Goal: Transaction & Acquisition: Purchase product/service

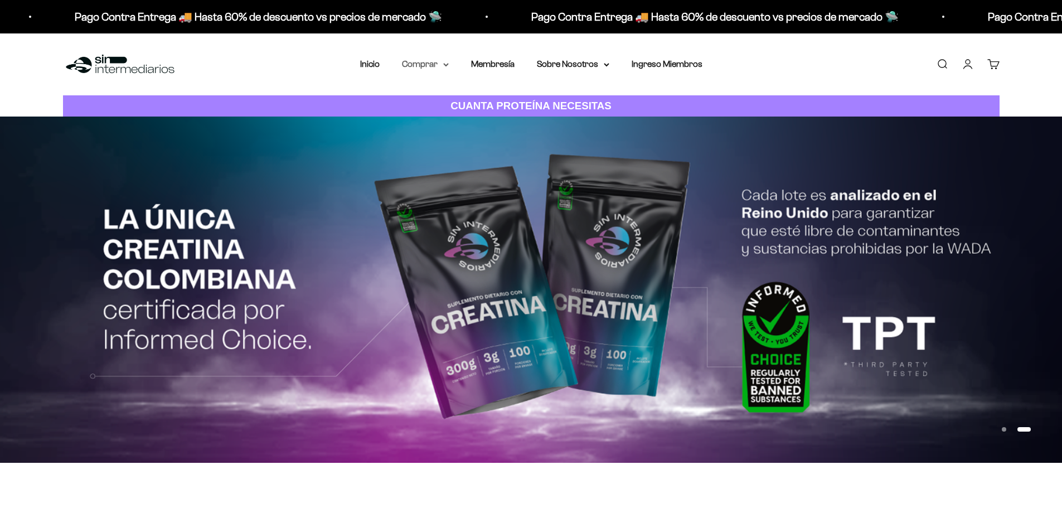
click at [428, 62] on summary "Comprar" at bounding box center [425, 64] width 47 height 14
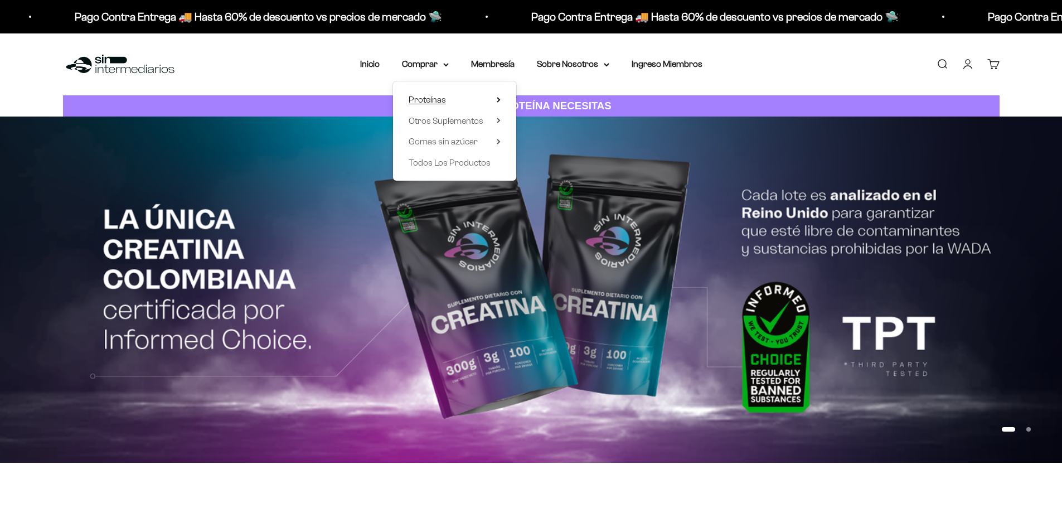
click at [430, 100] on span "Proteínas" at bounding box center [427, 99] width 37 height 9
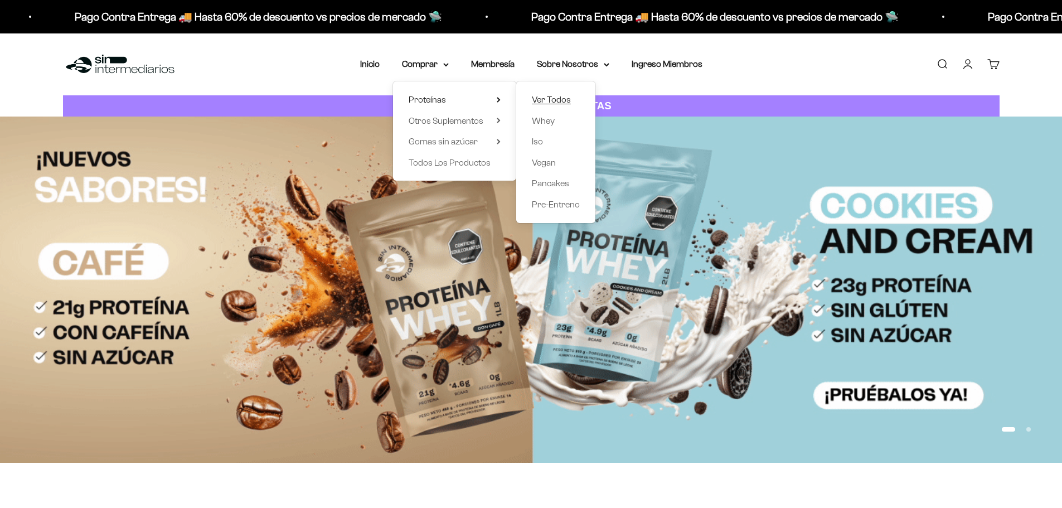
click at [550, 97] on span "Ver Todos" at bounding box center [551, 99] width 39 height 9
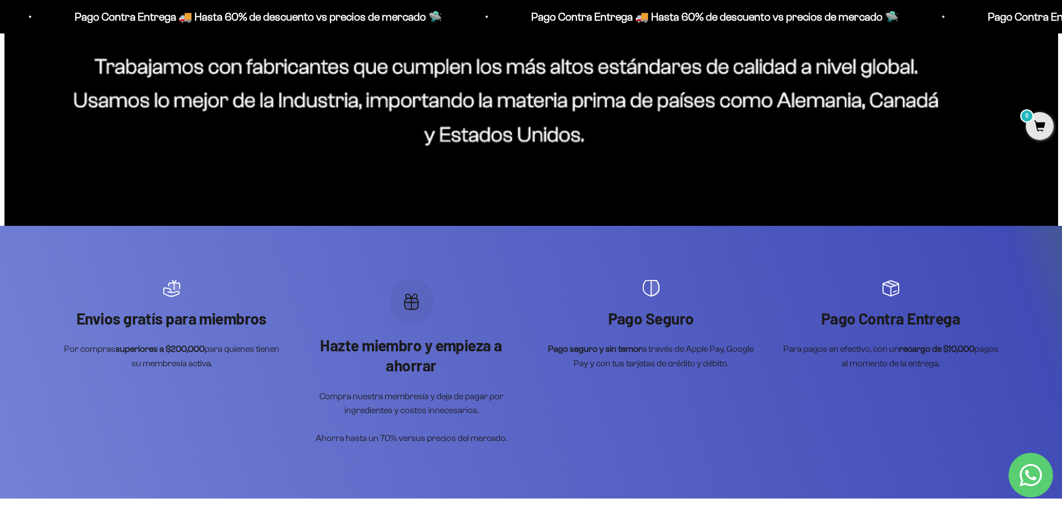
scroll to position [1338, 0]
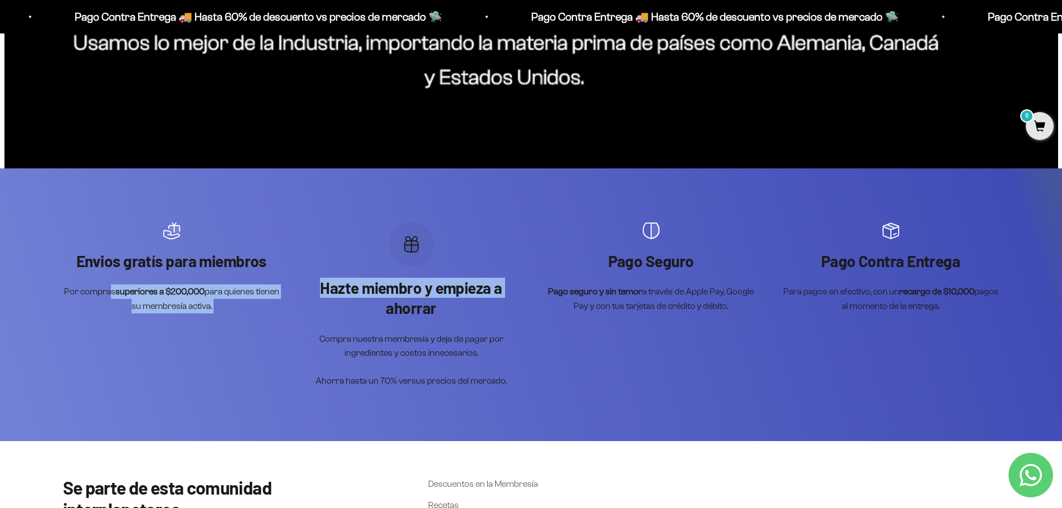
drag, startPoint x: 216, startPoint y: 295, endPoint x: 311, endPoint y: 308, distance: 96.3
click at [311, 308] on scroll-carousel "Envios gratís para miembros Por compras superiores a $200,000 para quienes tien…" at bounding box center [531, 305] width 937 height 166
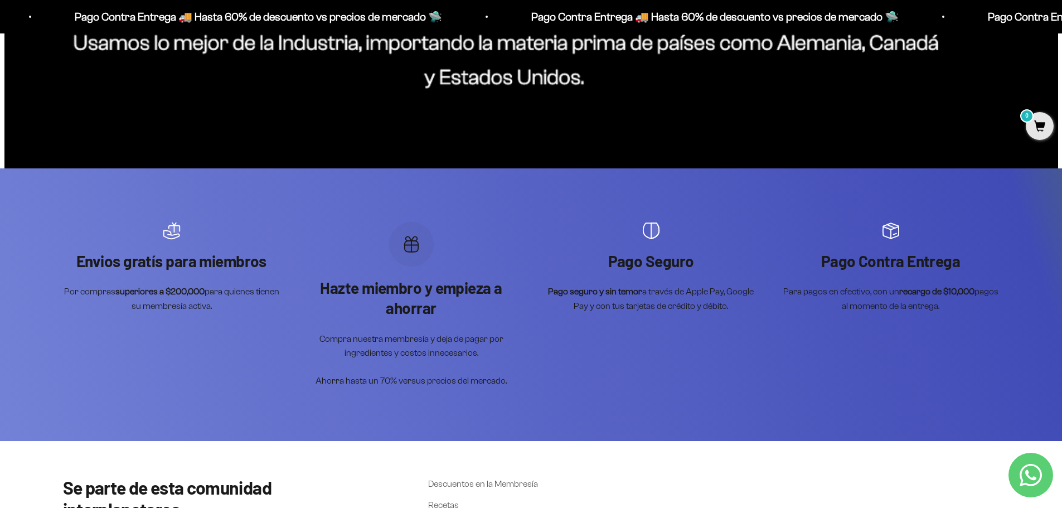
click at [408, 308] on p "Hazte miembro y empieza a ahorrar" at bounding box center [411, 298] width 217 height 41
click at [487, 330] on div "Hazte miembro y empieza a ahorrar Compra nuestra membresía y deja de pagar por …" at bounding box center [411, 333] width 217 height 110
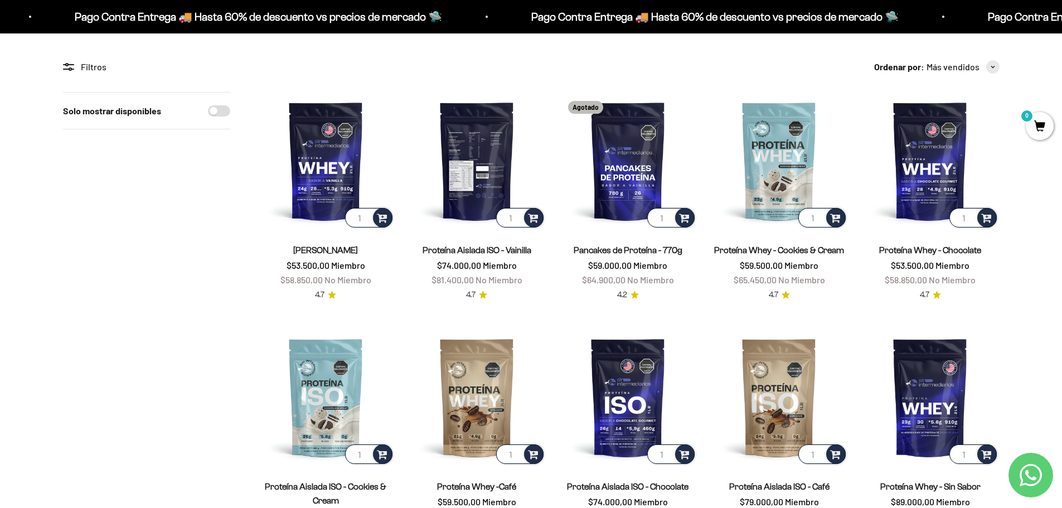
scroll to position [0, 0]
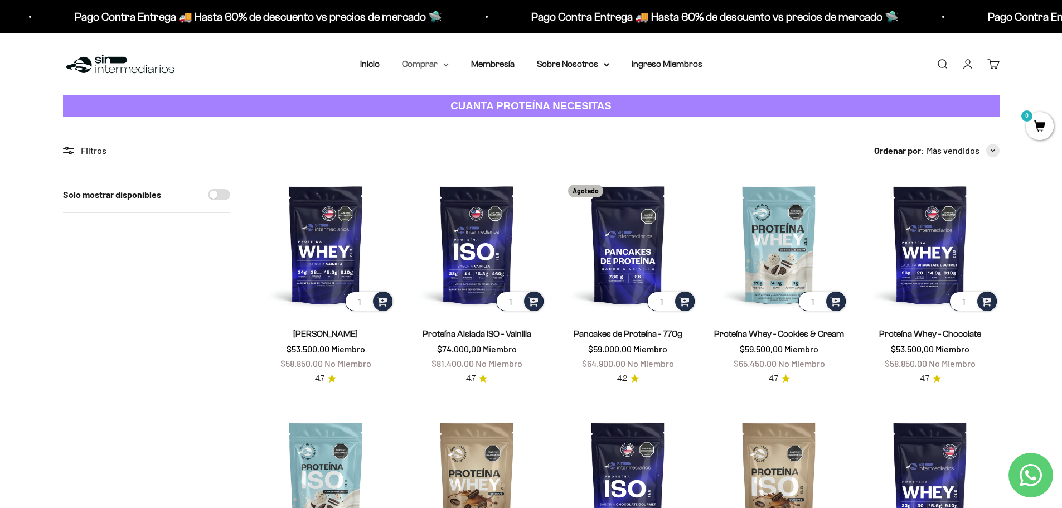
click at [427, 61] on summary "Comprar" at bounding box center [425, 64] width 47 height 14
click at [429, 141] on span "Gomas sin azúcar" at bounding box center [443, 141] width 69 height 9
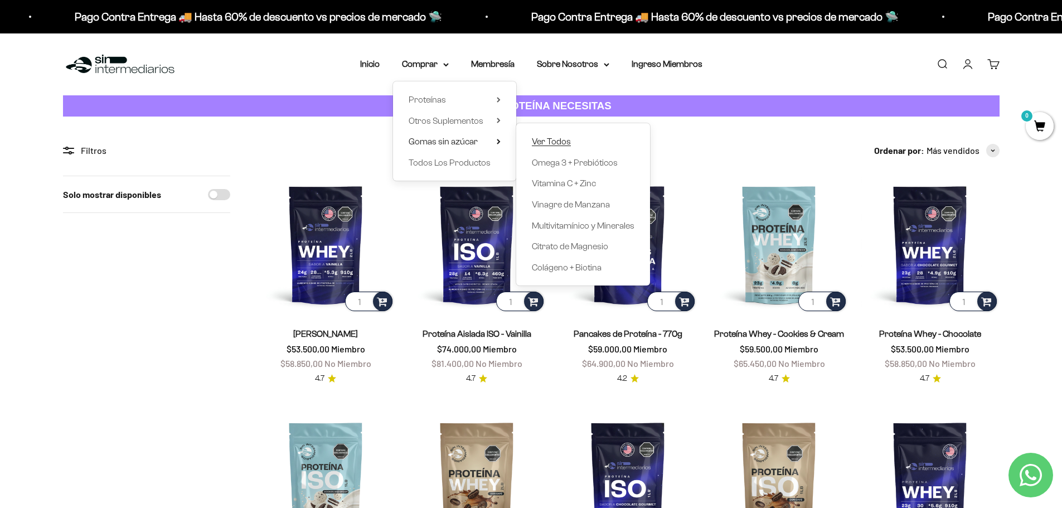
click at [544, 142] on span "Ver Todos" at bounding box center [551, 141] width 39 height 9
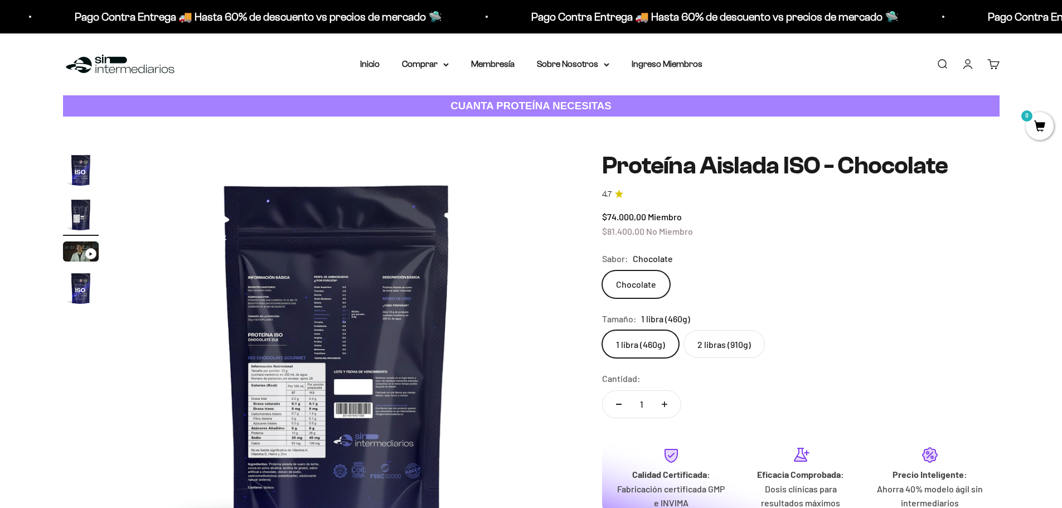
click at [76, 279] on img "Ir al artículo 4" at bounding box center [81, 288] width 36 height 36
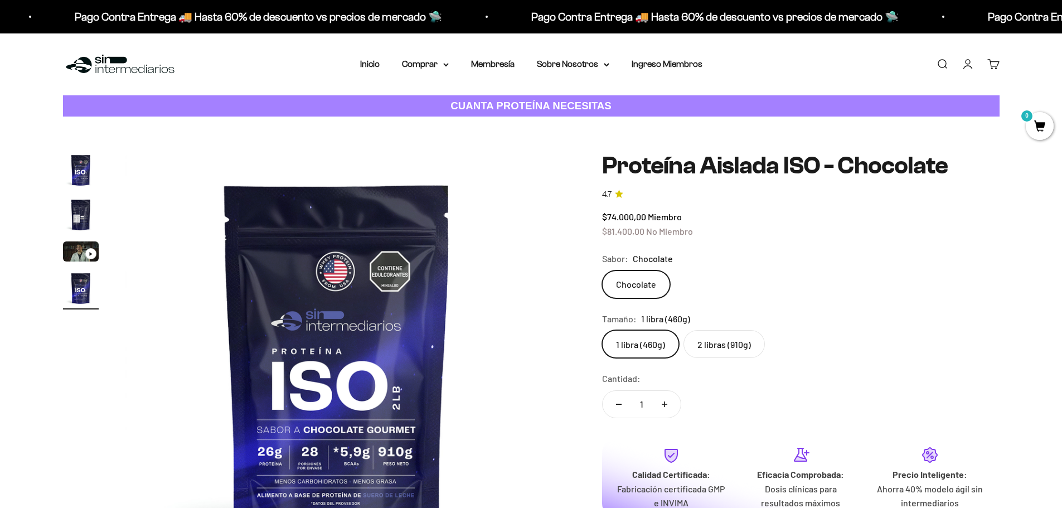
click at [75, 171] on img "Ir al artículo 1" at bounding box center [81, 170] width 36 height 36
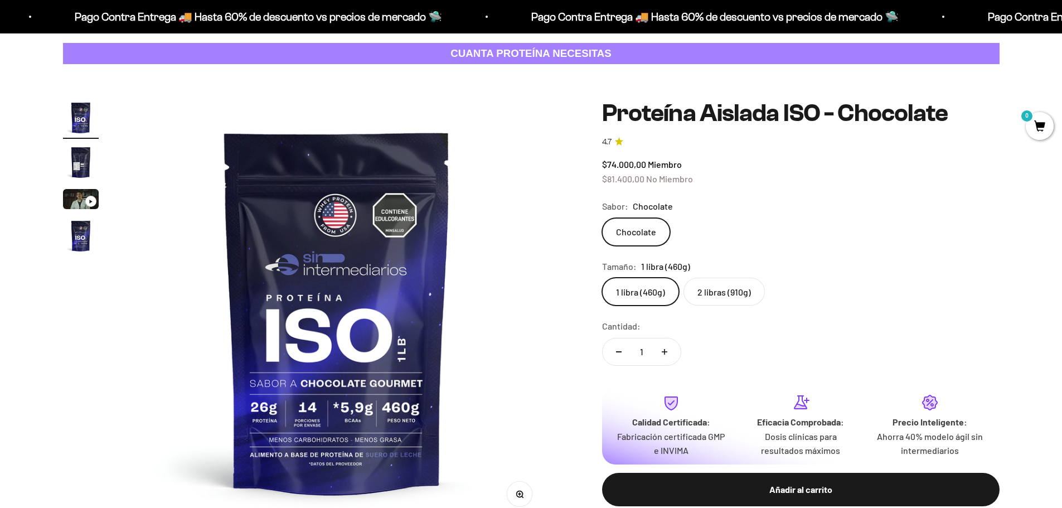
scroll to position [112, 0]
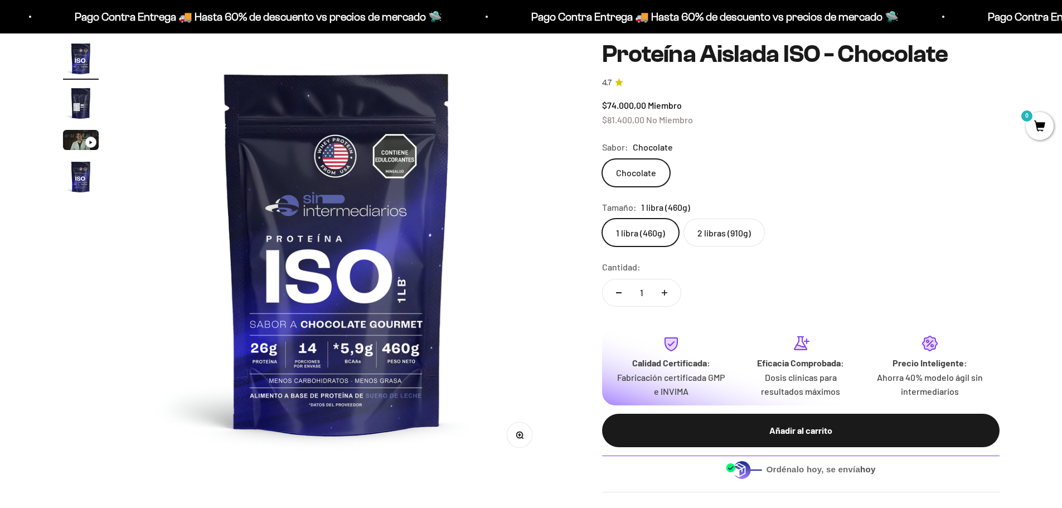
click at [725, 242] on label "2 libras (910g)" at bounding box center [724, 233] width 81 height 28
click at [602, 219] on input "2 libras (910g)" at bounding box center [602, 218] width 1 height 1
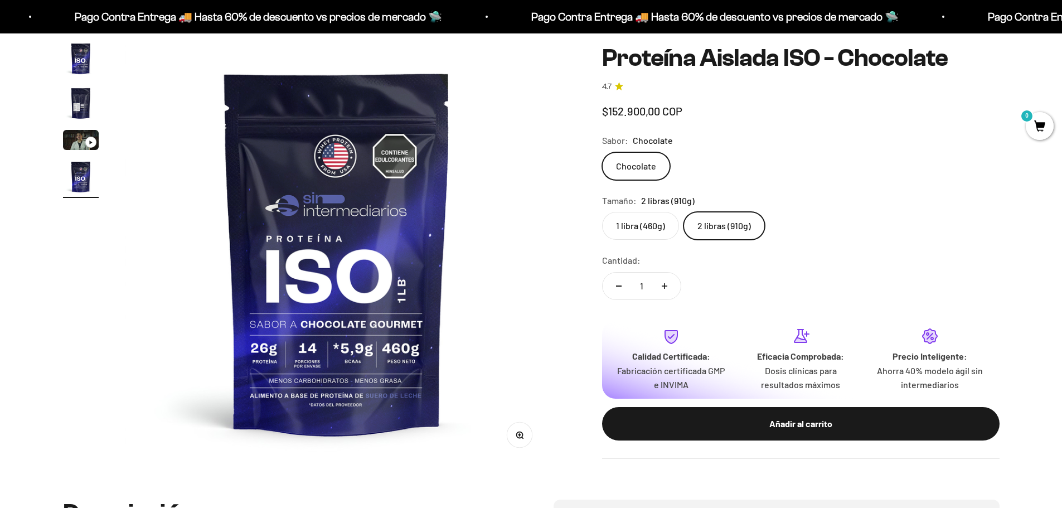
scroll to position [0, 1310]
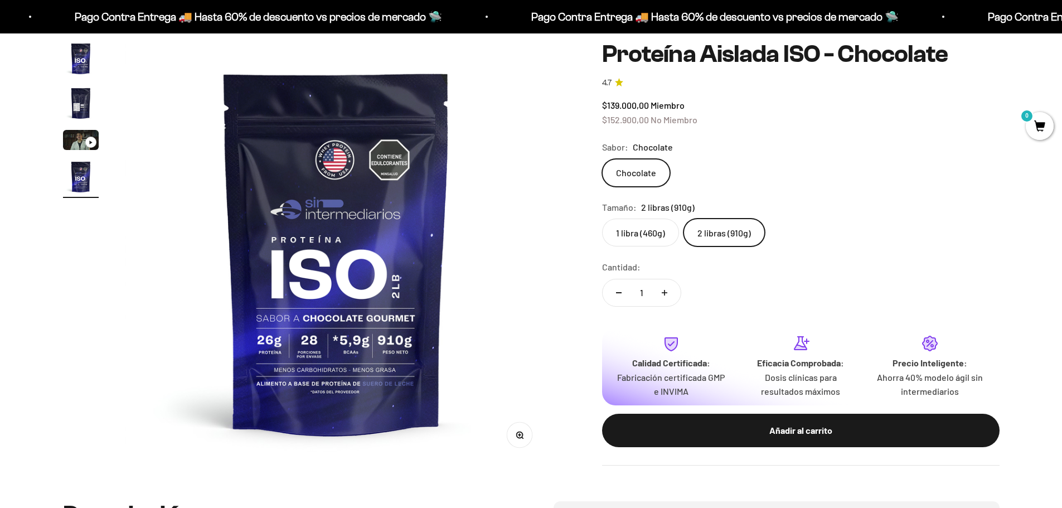
click at [630, 231] on label "1 libra (460g)" at bounding box center [640, 233] width 77 height 28
click at [602, 219] on input "1 libra (460g)" at bounding box center [602, 218] width 1 height 1
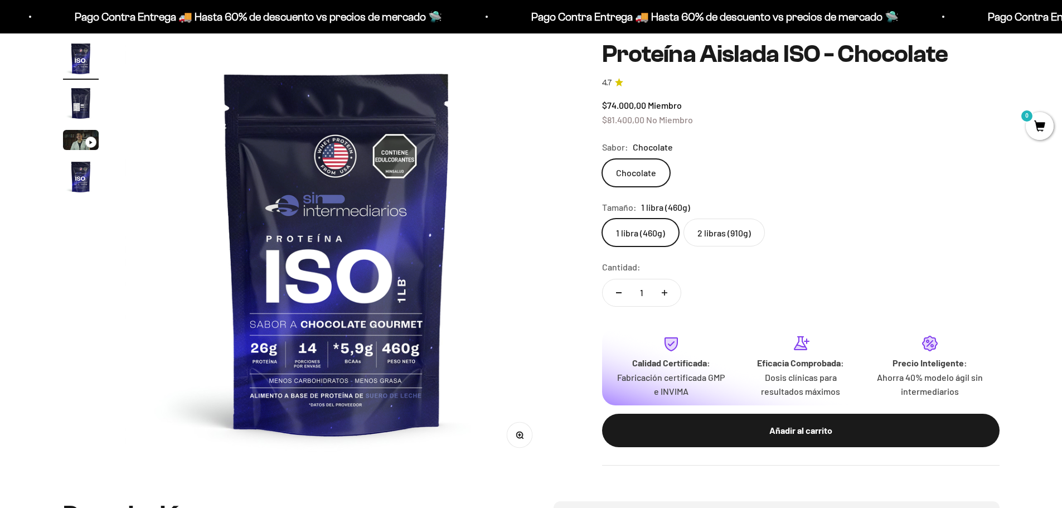
click at [724, 238] on label "2 libras (910g)" at bounding box center [724, 233] width 81 height 28
click at [602, 219] on input "2 libras (910g)" at bounding box center [602, 218] width 1 height 1
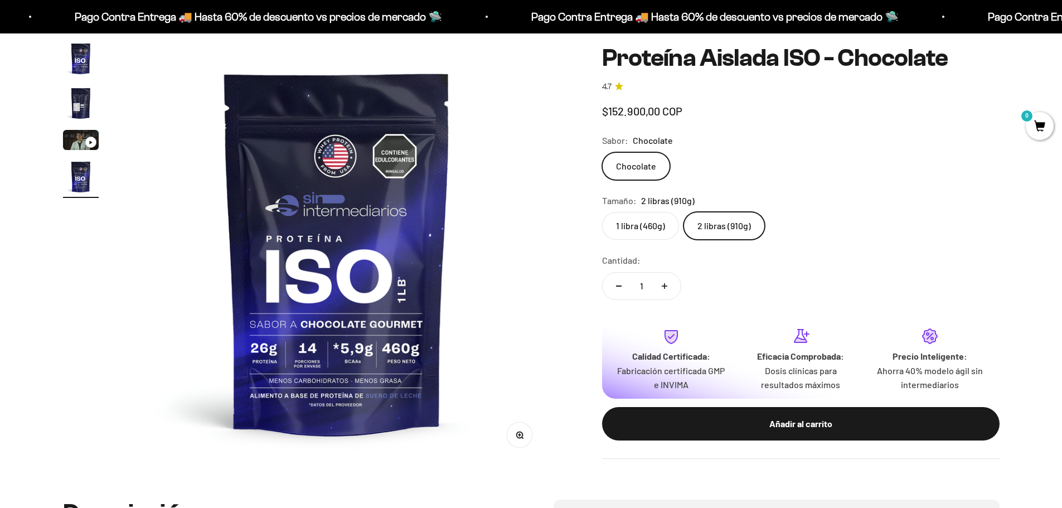
scroll to position [0, 1310]
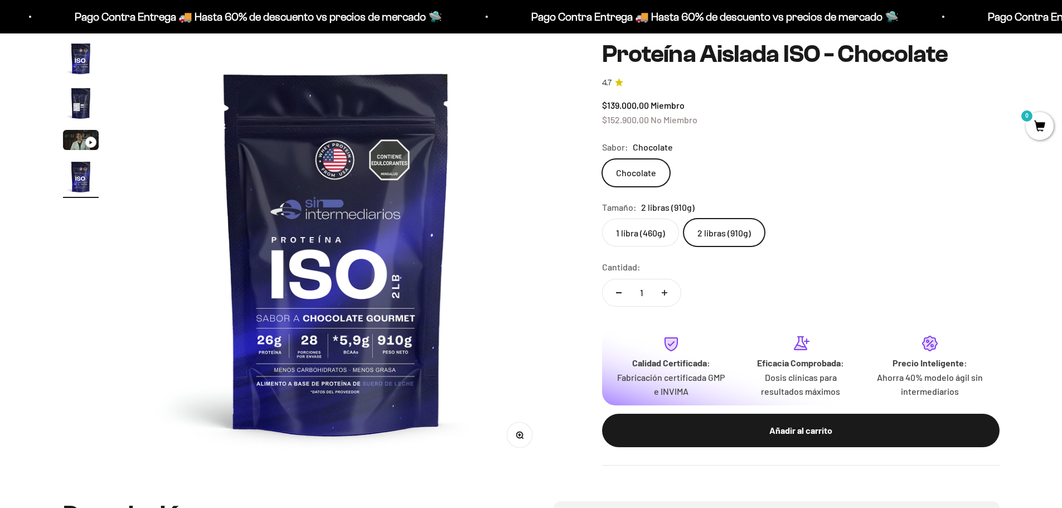
click at [644, 232] on label "1 libra (460g)" at bounding box center [640, 233] width 77 height 28
click at [602, 219] on input "1 libra (460g)" at bounding box center [602, 218] width 1 height 1
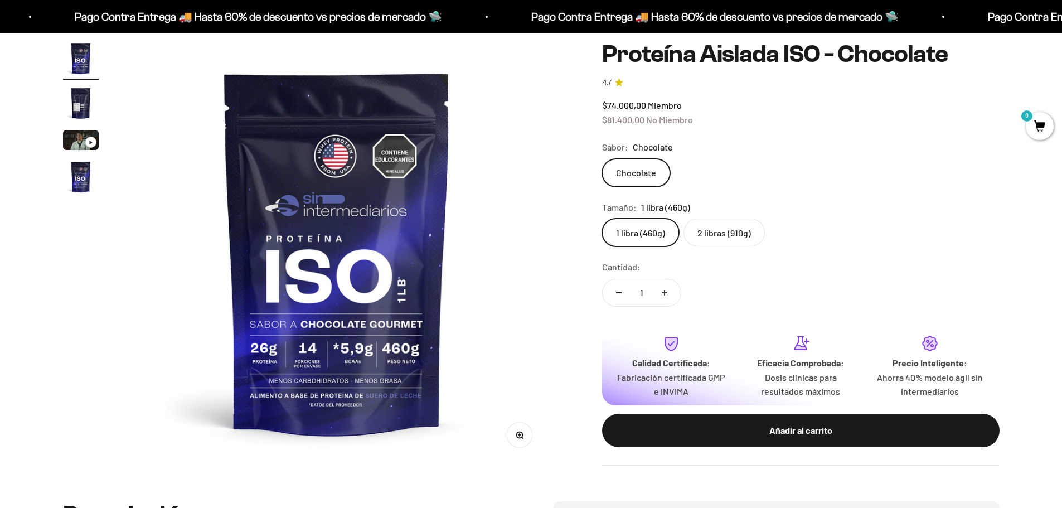
click at [718, 230] on label "2 libras (910g)" at bounding box center [724, 233] width 81 height 28
click at [602, 219] on input "2 libras (910g)" at bounding box center [602, 218] width 1 height 1
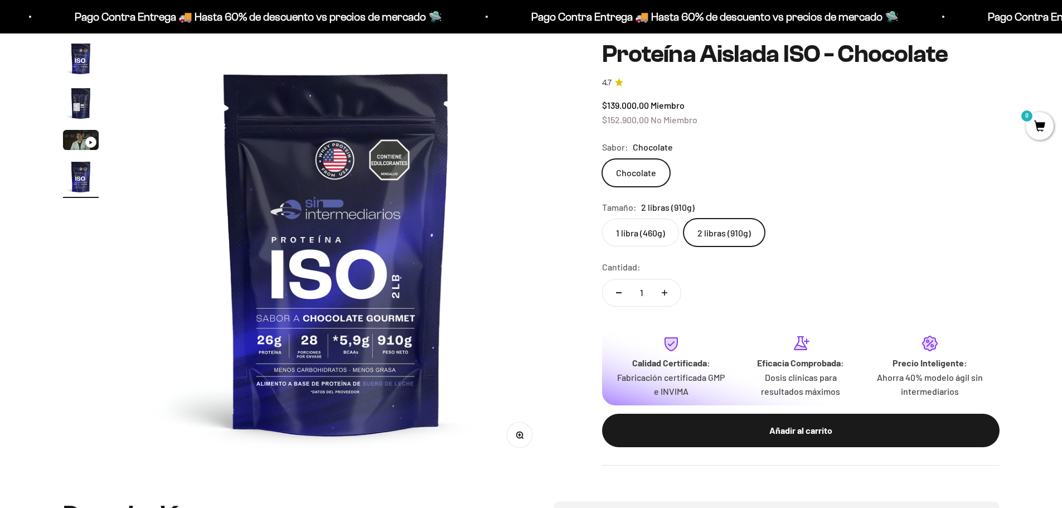
scroll to position [0, 1310]
click at [83, 98] on img "Ir al artículo 2" at bounding box center [81, 103] width 36 height 36
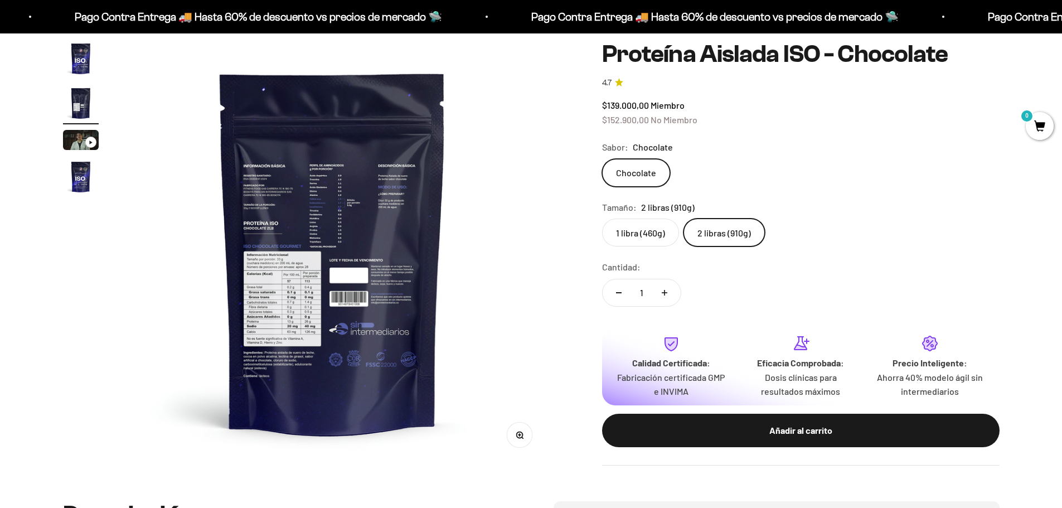
scroll to position [0, 437]
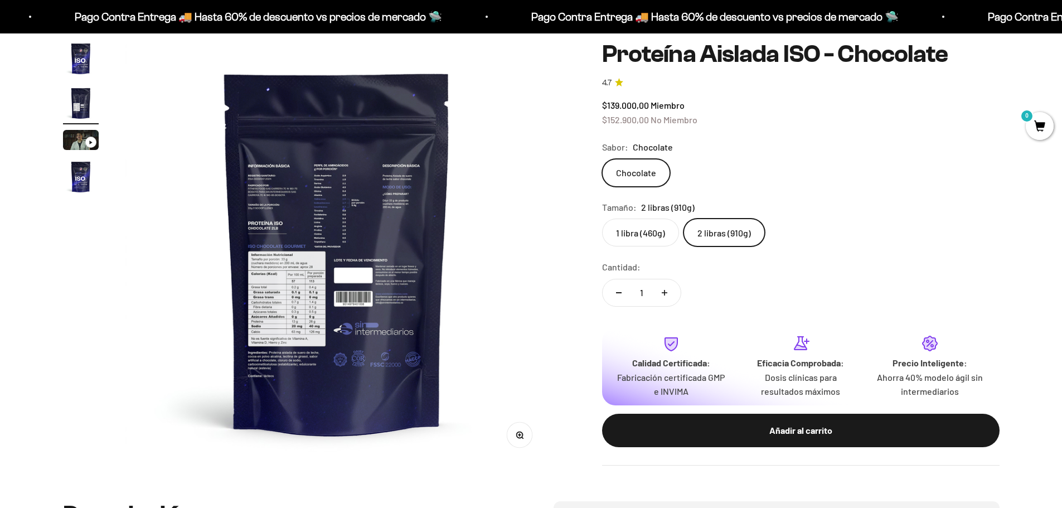
click at [74, 53] on img "Ir al artículo 1" at bounding box center [81, 59] width 36 height 36
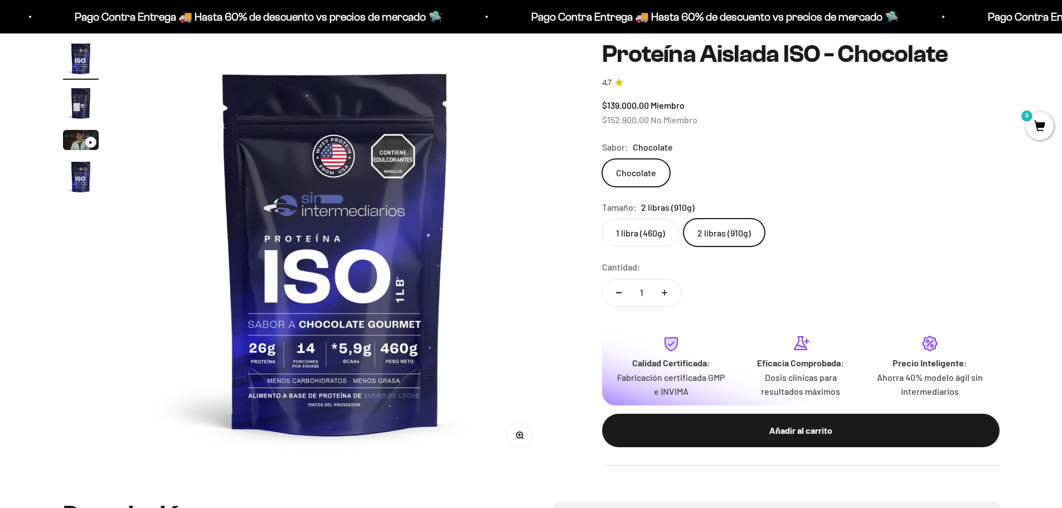
scroll to position [0, 0]
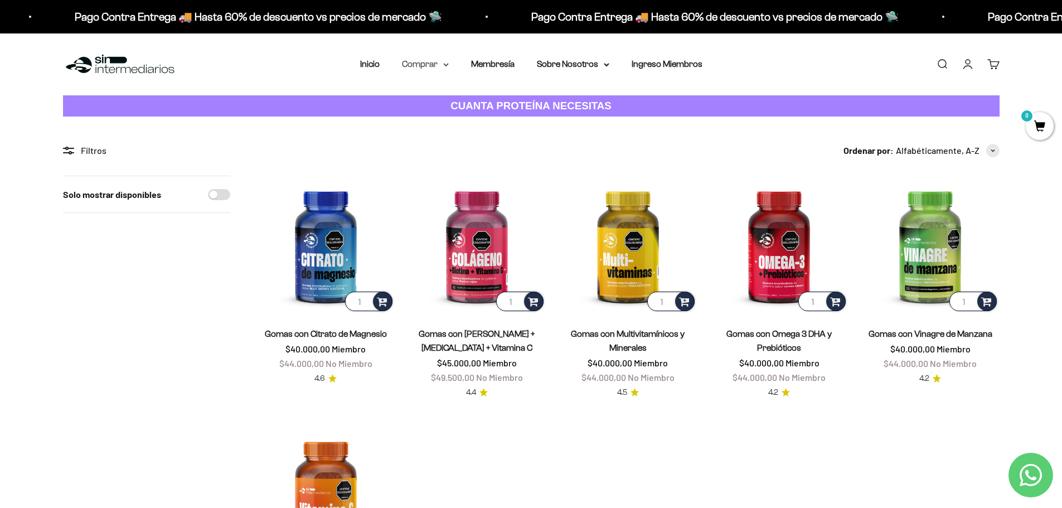
click at [435, 64] on summary "Comprar" at bounding box center [425, 64] width 47 height 14
